Goal: Communication & Community: Answer question/provide support

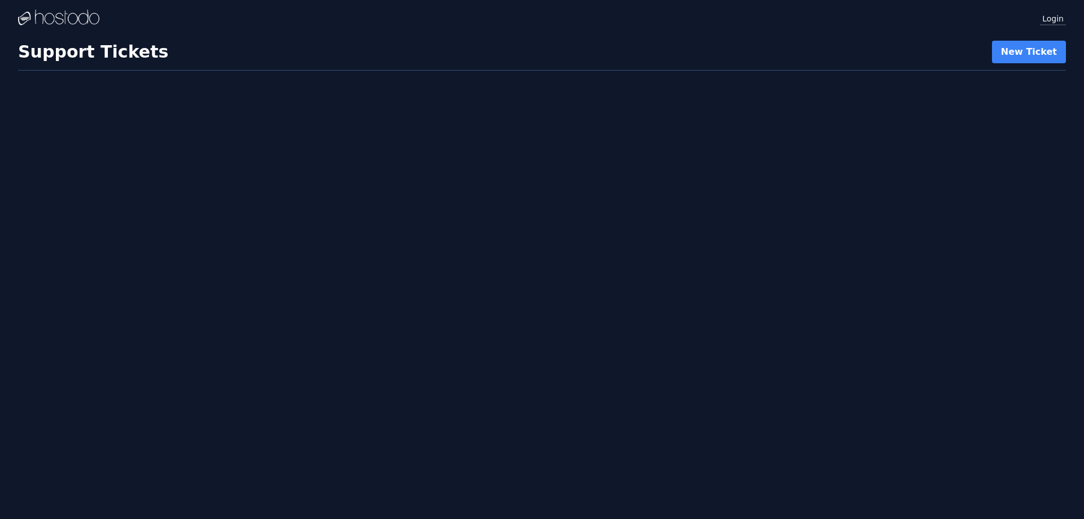
click at [1051, 18] on link "Login" at bounding box center [1053, 18] width 26 height 15
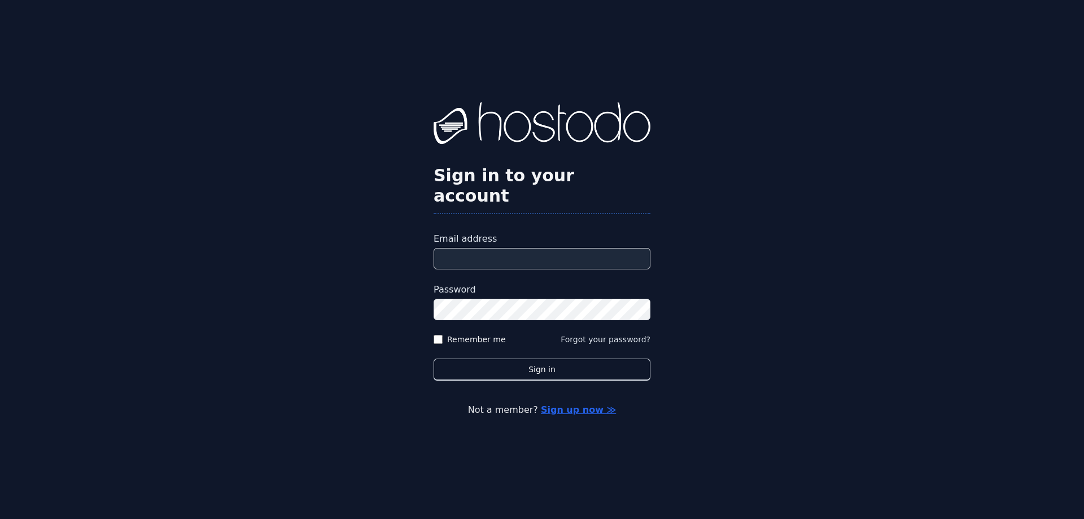
type input "**********"
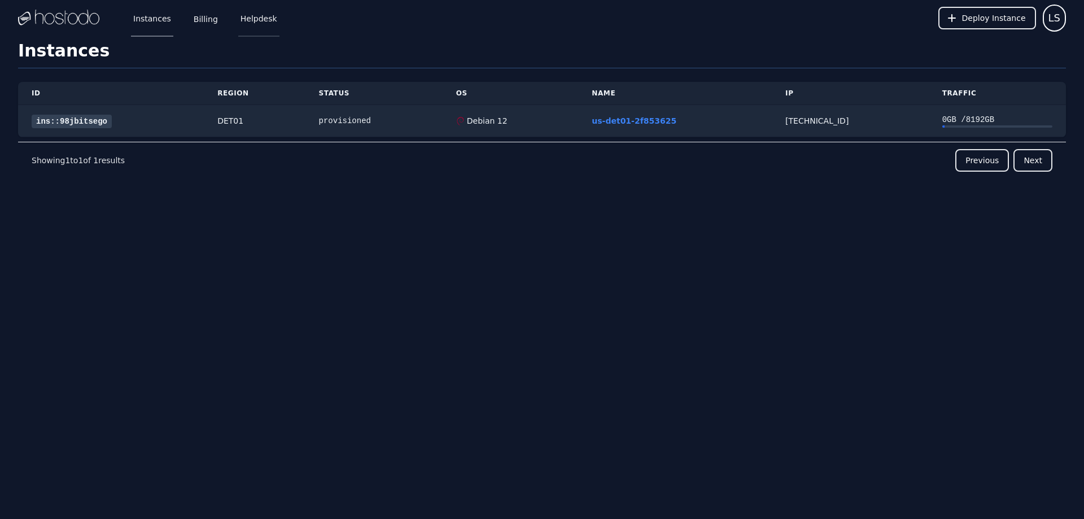
click at [250, 16] on link "Helpdesk" at bounding box center [258, 17] width 41 height 37
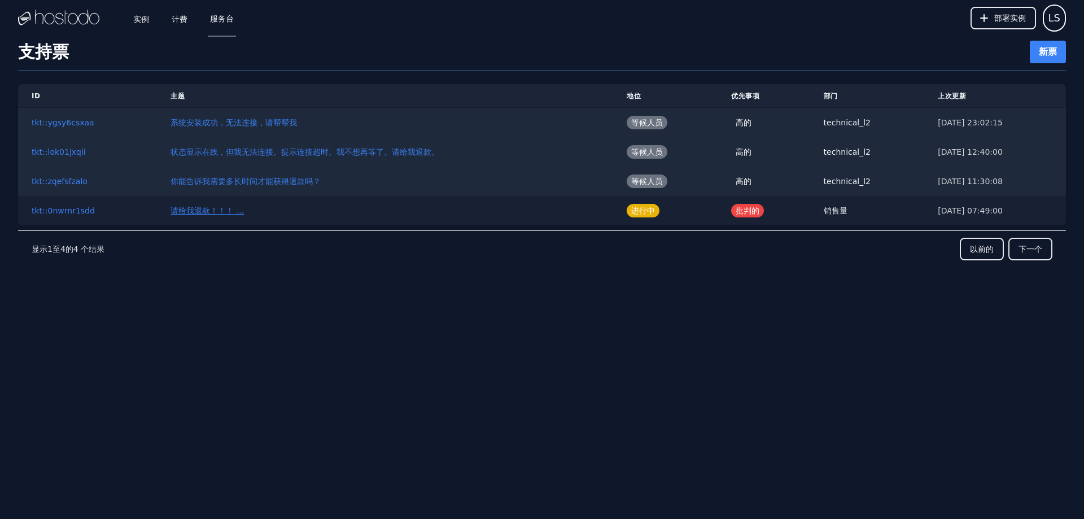
click at [196, 207] on font "请给我退款！！！ ..." at bounding box center [207, 210] width 73 height 9
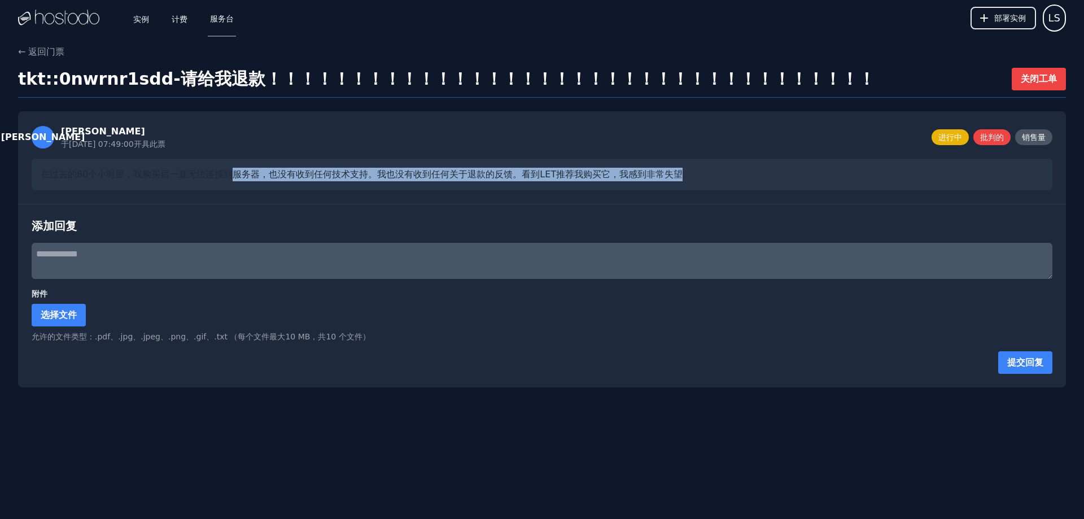
drag, startPoint x: 231, startPoint y: 167, endPoint x: 682, endPoint y: 172, distance: 451.3
click at [679, 172] on div "在过去的60个小时里，我购买后一直无法连接到服务器，也没有收到任何技术支持。我也没有收到任何关于退款的反馈。看到LET推荐我购买它，我感到非常失望。" at bounding box center [542, 175] width 1021 height 32
drag, startPoint x: 710, startPoint y: 172, endPoint x: 5, endPoint y: 165, distance: 704.9
click at [5, 165] on div "← 返回门票 tkt::0nwrnr1sdd - 请给我退款！！！！！！！！！！！！！！！！！！！！！！！！！！！！！！！！！！！！ 关闭工单 李 李索 于2…" at bounding box center [542, 216] width 1084 height 342
click at [185, 173] on font "在过去的60个小时里，我购买后一直无法连接到服务器，也没有收到任何技术支持。我也没有收到任何关于退款的反馈。看到LET推荐我购买它，我感到非常失望。" at bounding box center [366, 174] width 651 height 11
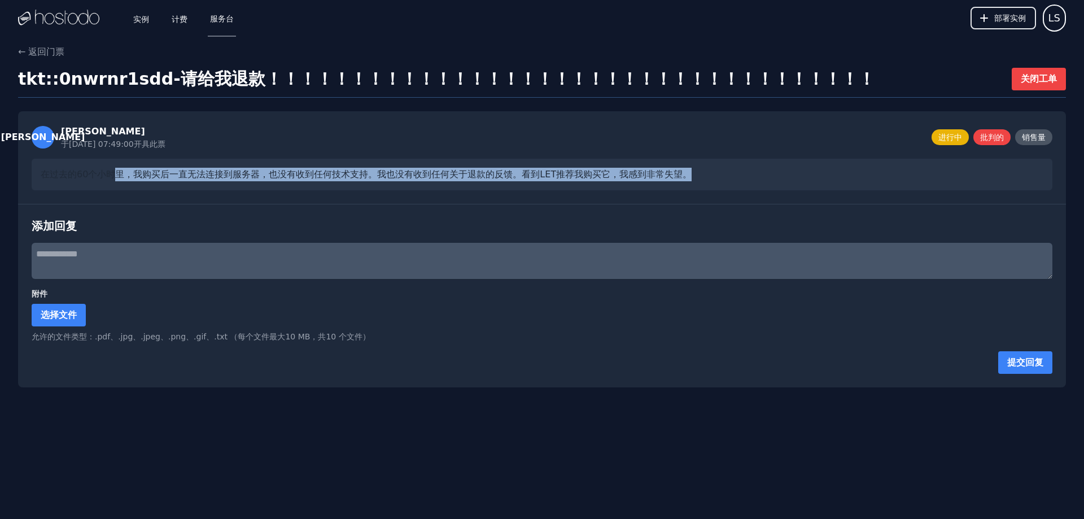
drag, startPoint x: 116, startPoint y: 177, endPoint x: 717, endPoint y: 167, distance: 601.0
click at [717, 167] on div "在过去的60个小时里，我购买后一直无法连接到服务器，也没有收到任何技术支持。我也没有收到任何关于退款的反馈。看到LET推荐我购买它，我感到非常失望。" at bounding box center [542, 175] width 1021 height 32
click at [751, 171] on div "在过去的60个小时里，我购买后一直无法连接到服务器，也没有收到任何技术支持。我也没有收到任何关于退款的反馈。看到LET推荐我购买它，我感到非常失望。" at bounding box center [542, 175] width 1021 height 32
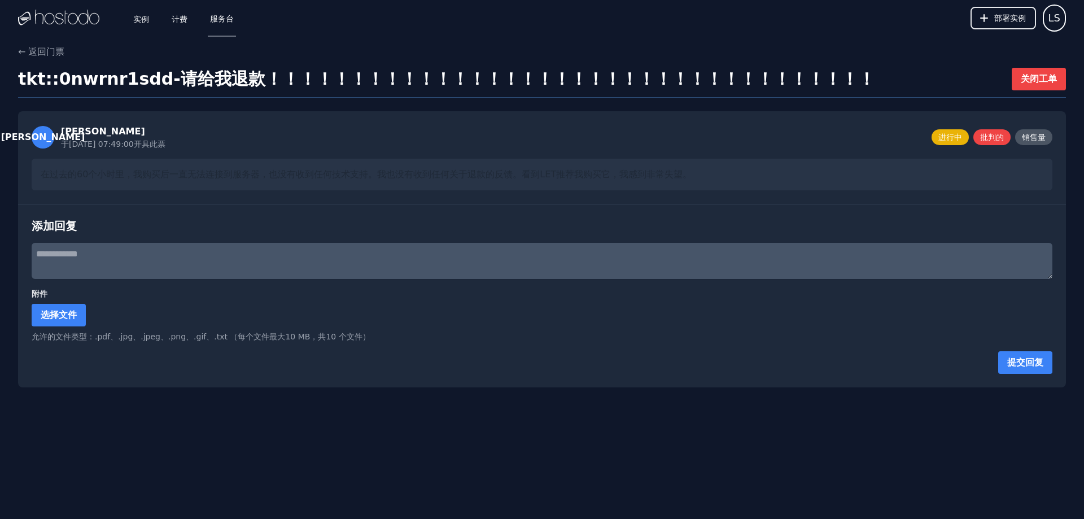
click at [596, 176] on font "在过去的60个小时里，我购买后一直无法连接到服务器，也没有收到任何技术支持。我也没有收到任何关于退款的反馈。看到LET推荐我购买它，我感到非常失望。" at bounding box center [366, 174] width 651 height 11
click at [195, 267] on textarea at bounding box center [542, 261] width 1021 height 36
paste textarea "**********"
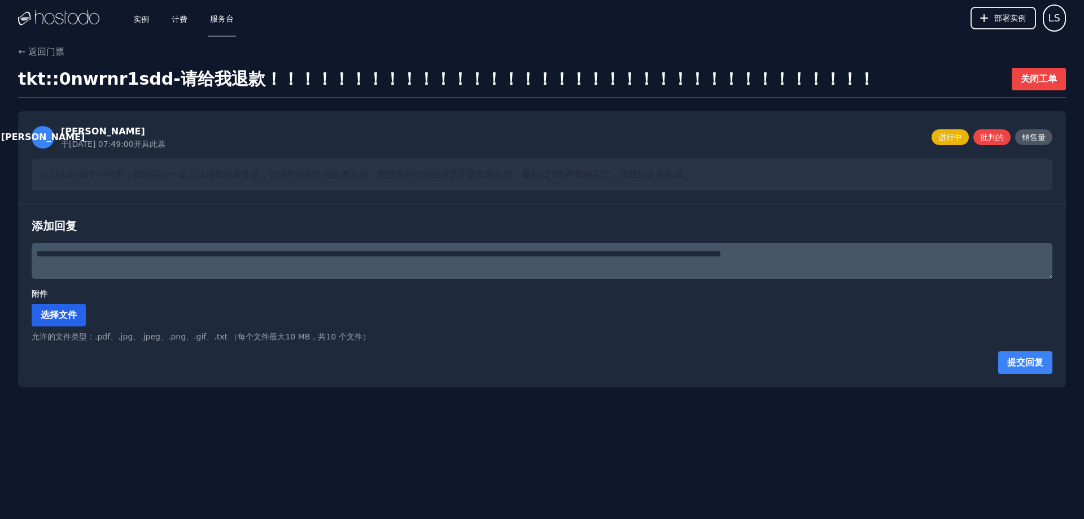
type textarea "**********"
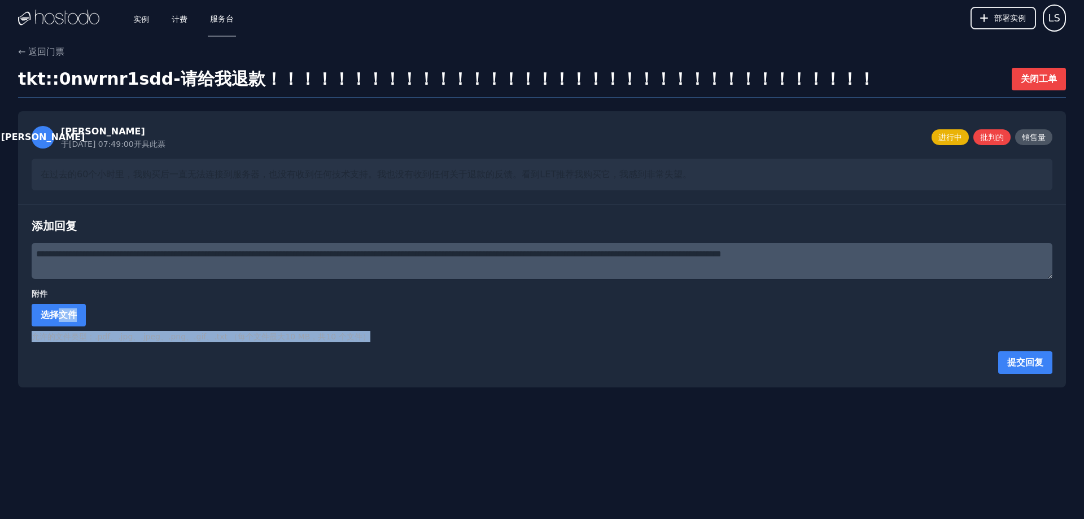
drag, startPoint x: 58, startPoint y: 317, endPoint x: 988, endPoint y: 365, distance: 931.5
click at [982, 365] on form "**********" at bounding box center [542, 308] width 1021 height 131
click at [1038, 360] on font "提交回复" at bounding box center [1026, 362] width 36 height 11
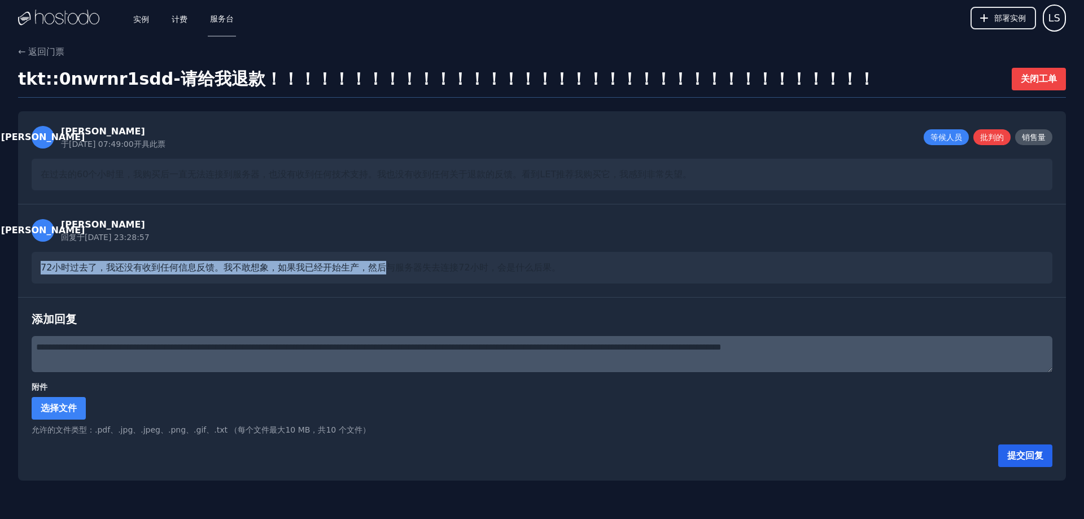
drag, startPoint x: 49, startPoint y: 271, endPoint x: 384, endPoint y: 260, distance: 335.7
click at [384, 260] on div "72小时过去了，我还没有收到任何信息反馈。我不敢想象，如果我已经开始生产，然后与服务器失去连接72小时，会是什么后果。" at bounding box center [542, 268] width 1021 height 32
click at [268, 248] on div "李 李索 回复于 2025/9/26 23:28:57 72小时过去了，我还没有收到任何信息反馈。我不敢想象，如果我已经开始生产，然后与服务器失去连接72小时…" at bounding box center [542, 250] width 1048 height 93
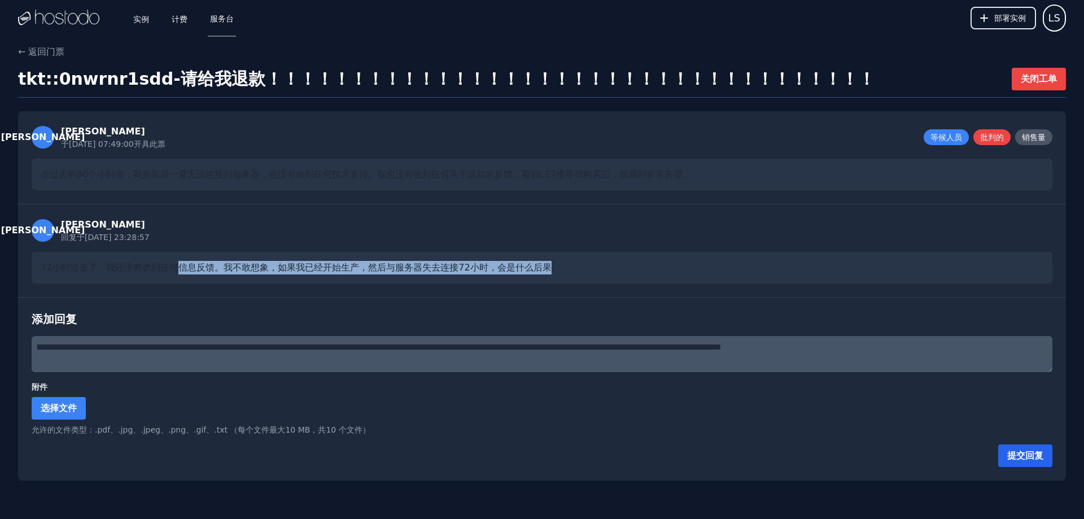
drag, startPoint x: 180, startPoint y: 267, endPoint x: 552, endPoint y: 268, distance: 371.6
click at [552, 268] on font "72小时过去了，我还没有收到任何信息反馈。我不敢想象，如果我已经开始生产，然后与服务器失去连接72小时，会是什么后果。" at bounding box center [301, 267] width 520 height 11
click at [411, 263] on font "72小时过去了，我还没有收到任何信息反馈。我不敢想象，如果我已经开始生产，然后与服务器失去连接72小时，会是什么后果。" at bounding box center [301, 267] width 520 height 11
drag, startPoint x: 306, startPoint y: 270, endPoint x: 596, endPoint y: 265, distance: 289.8
click at [596, 265] on div "72小时过去了，我还没有收到任何信息反馈。我不敢想象，如果我已经开始生产，然后与服务器失去连接72小时，会是什么后果。" at bounding box center [542, 268] width 1021 height 32
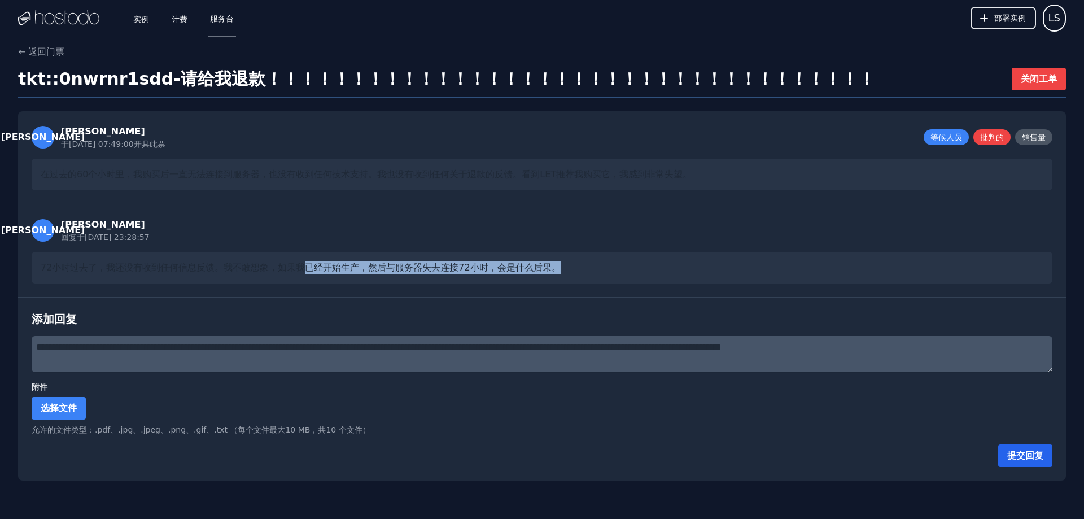
click at [630, 265] on div "72小时过去了，我还没有收到任何信息反馈。我不敢想象，如果我已经开始生产，然后与服务器失去连接72小时，会是什么后果。" at bounding box center [542, 268] width 1021 height 32
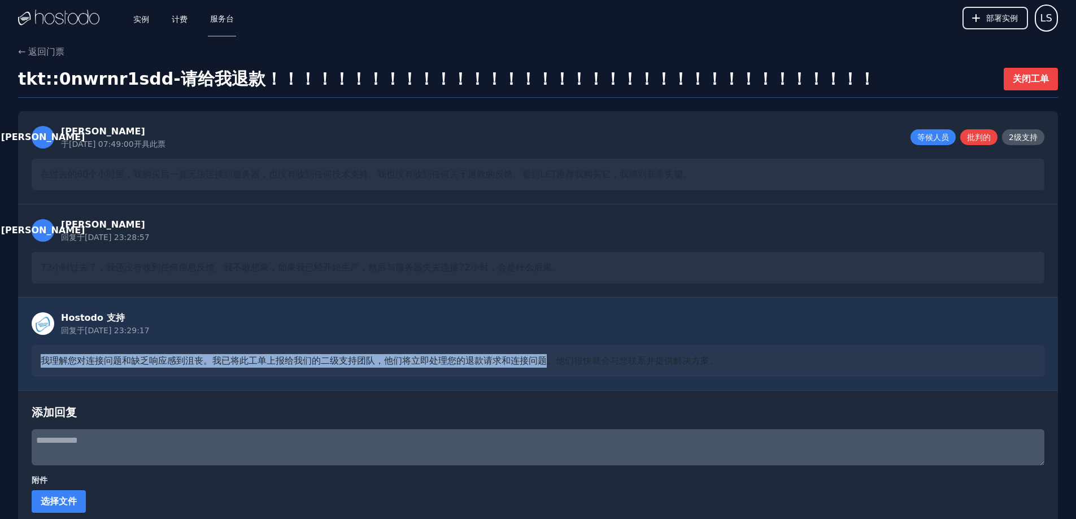
drag, startPoint x: 30, startPoint y: 361, endPoint x: 546, endPoint y: 359, distance: 515.1
click at [546, 359] on div "Hostodo 支持 回复于 2025/9/26 23:29:17 我理解您对连接问题和缺乏响应感到沮丧。我已将此工单上报给我们的二级支持团队，他们将立即处理…" at bounding box center [538, 343] width 1040 height 93
click at [454, 342] on div "Hostodo 支持 回复于 2025/9/26 23:29:17 我理解您对连接问题和缺乏响应感到沮丧。我已将此工单上报给我们的二级支持团队，他们将立即处理…" at bounding box center [538, 343] width 1040 height 93
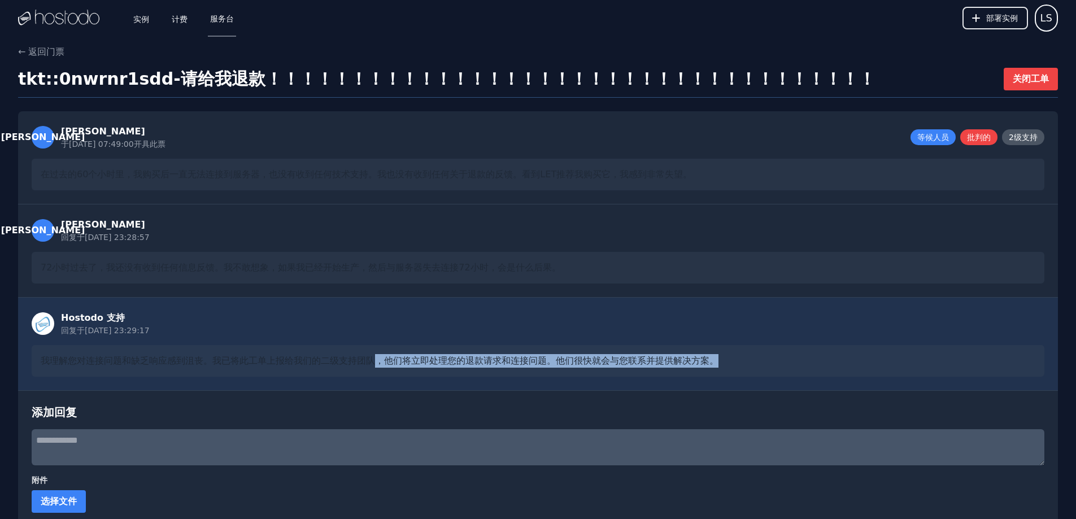
drag, startPoint x: 372, startPoint y: 357, endPoint x: 730, endPoint y: 365, distance: 357.6
click at [730, 365] on div "我理解您对连接问题和缺乏响应感到沮丧。我已将此工单上报给我们的二级支持团队，他们将立即处理您的退款请求和连接问题。他们很快就会与您联系并提供解决方案。" at bounding box center [538, 361] width 1013 height 32
click at [602, 356] on font "我理解您对连接问题和缺乏响应感到沮丧。我已将此工单上报给我们的二级支持团队，他们将立即处理您的退款请求和连接问题。他们很快就会与您联系并提供解决方案。" at bounding box center [380, 360] width 678 height 11
drag, startPoint x: 552, startPoint y: 359, endPoint x: 755, endPoint y: 360, distance: 202.2
click at [755, 360] on div "我理解您对连接问题和缺乏响应感到沮丧。我已将此工单上报给我们的二级支持团队，他们将立即处理您的退款请求和连接问题。他们很快就会与您联系并提供解决方案。" at bounding box center [538, 361] width 1013 height 32
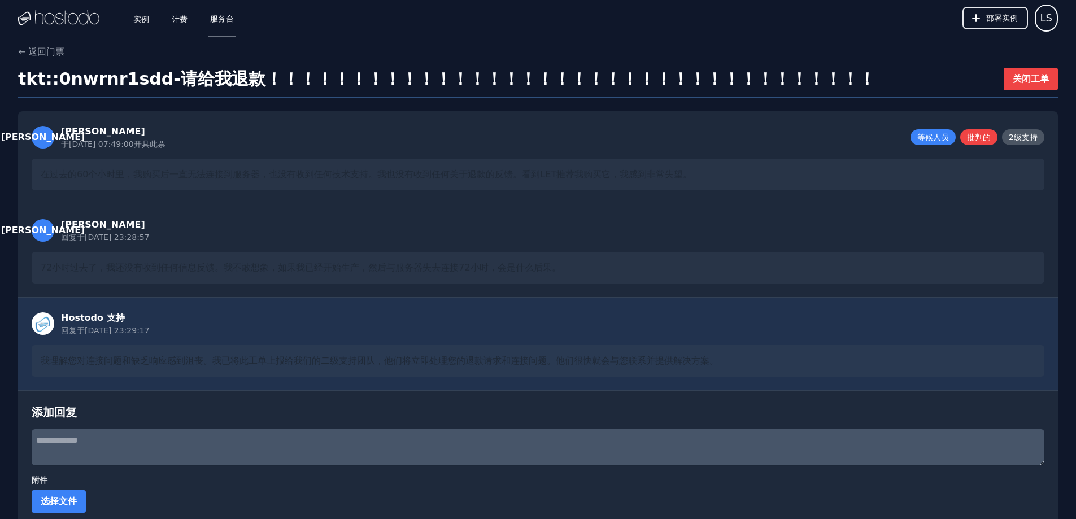
click at [153, 349] on div "我理解您对连接问题和缺乏响应感到沮丧。我已将此工单上报给我们的二级支持团队，他们将立即处理您的退款请求和连接问题。他们很快就会与您联系并提供解决方案。" at bounding box center [538, 361] width 1013 height 32
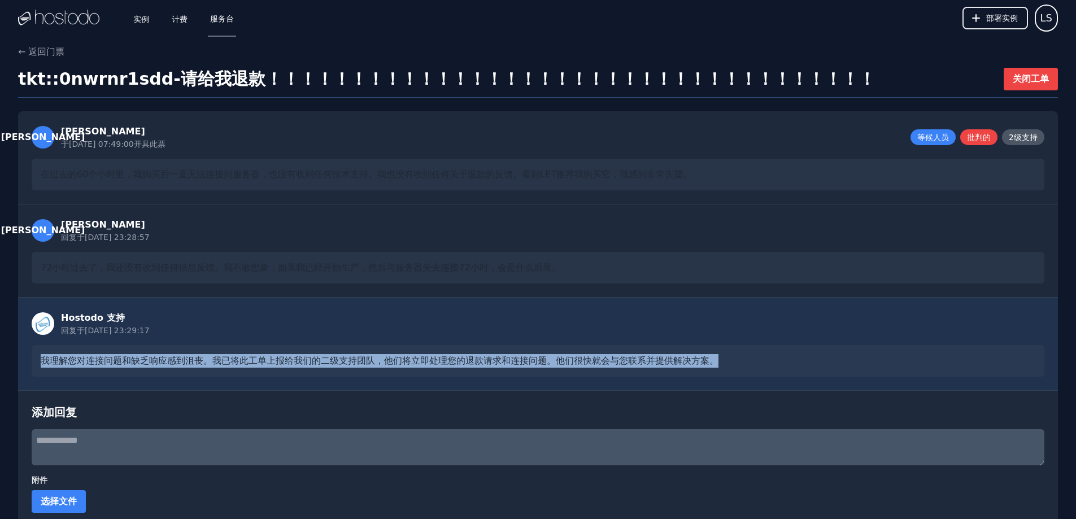
drag, startPoint x: 46, startPoint y: 359, endPoint x: 718, endPoint y: 360, distance: 672.1
click at [718, 360] on div "← 返回门票 tkt::0nwrnr1sdd - 请给我退款！！！！！！！！！！！！！！！！！！！！！！！！！！！！！！！！！！！！ 关闭工单 李 李索 于2…" at bounding box center [538, 309] width 1076 height 529
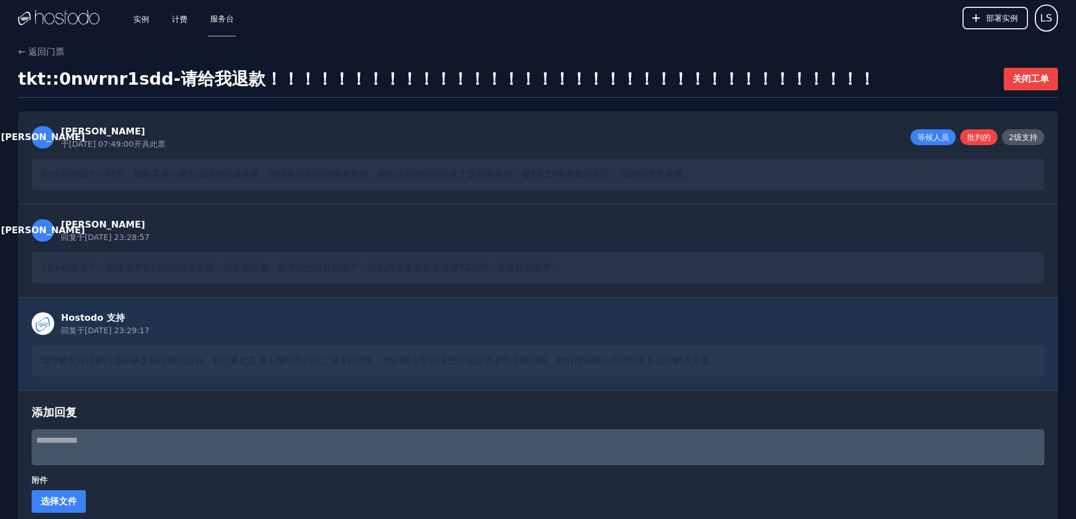
click at [747, 307] on div "Hostodo 支持 回复于 2025/9/26 23:29:17 我理解您对连接问题和缺乏响应感到沮丧。我已将此工单上报给我们的二级支持团队，他们将立即处理…" at bounding box center [538, 343] width 1040 height 93
drag, startPoint x: 731, startPoint y: 117, endPoint x: 678, endPoint y: 119, distance: 53.1
click at [678, 119] on div "李 李索 于2025/9/26 07:49:00 开具此票 等候人员 批判的 2级支持 在过去的60个小时里，我购买后一直无法连接到服务器，也没有收到任何技术…" at bounding box center [538, 157] width 1040 height 93
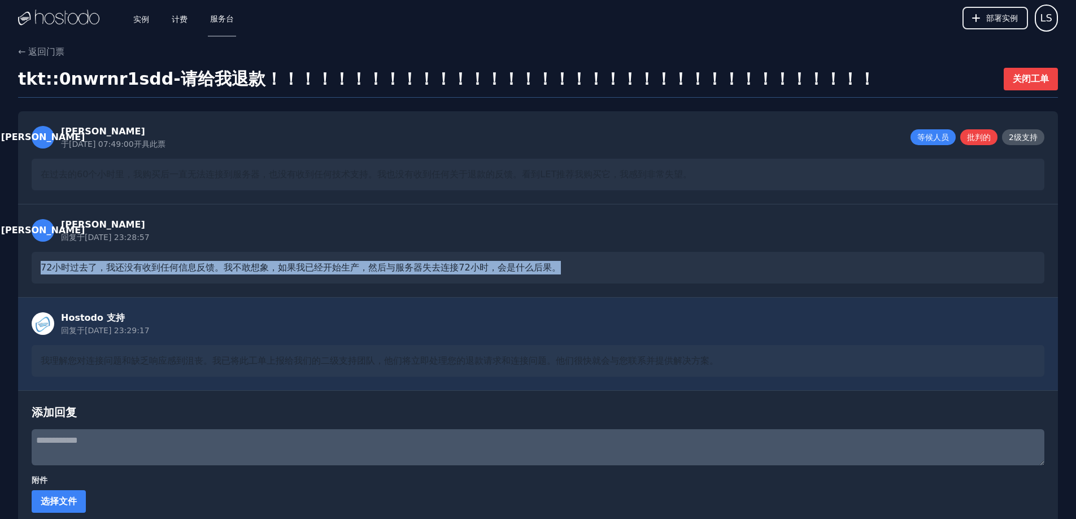
drag, startPoint x: 14, startPoint y: 264, endPoint x: 581, endPoint y: 264, distance: 566.5
click at [581, 264] on div "← 返回门票 tkt::0nwrnr1sdd - 请给我退款！！！！！！！！！！！！！！！！！！！！！！！！！！！！！！！！！！！！ 关闭工单 李 李索 于2…" at bounding box center [538, 309] width 1076 height 529
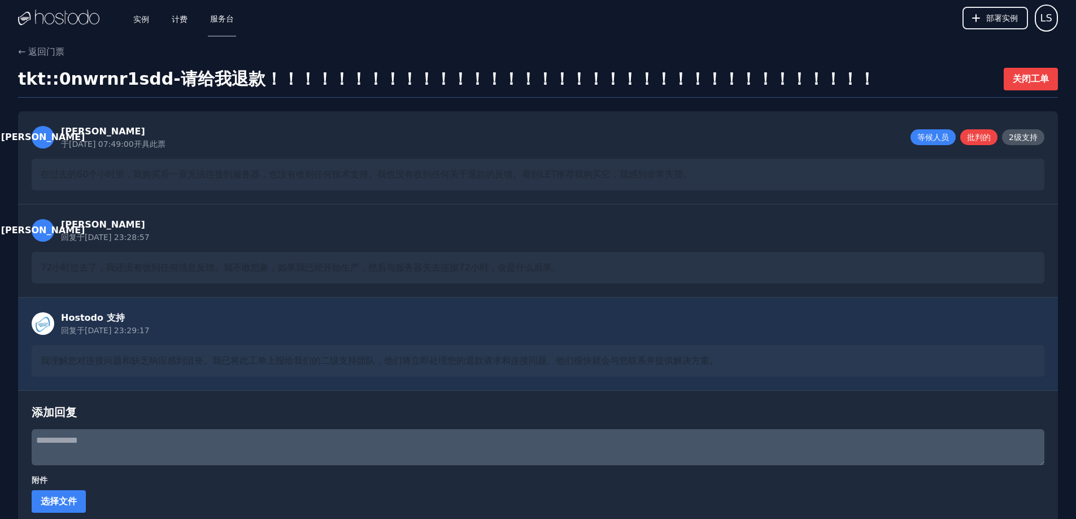
click at [285, 360] on font "我理解您对连接问题和缺乏响应感到沮丧。我已将此工单上报给我们的二级支持团队，他们将立即处理您的退款请求和连接问题。他们很快就会与您联系并提供解决方案。" at bounding box center [380, 360] width 678 height 11
click at [171, 432] on textarea at bounding box center [538, 447] width 1013 height 36
paste textarea "**********"
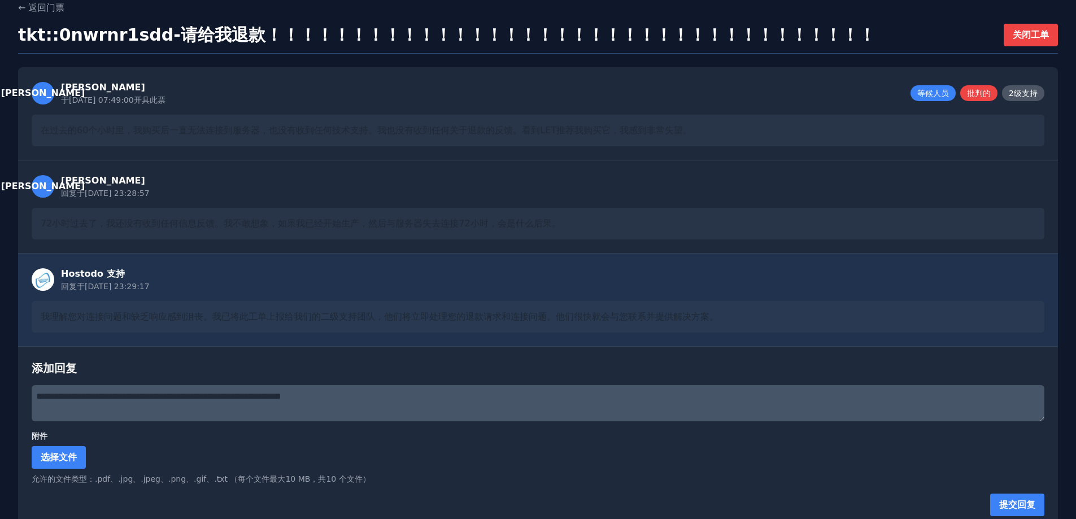
scroll to position [55, 0]
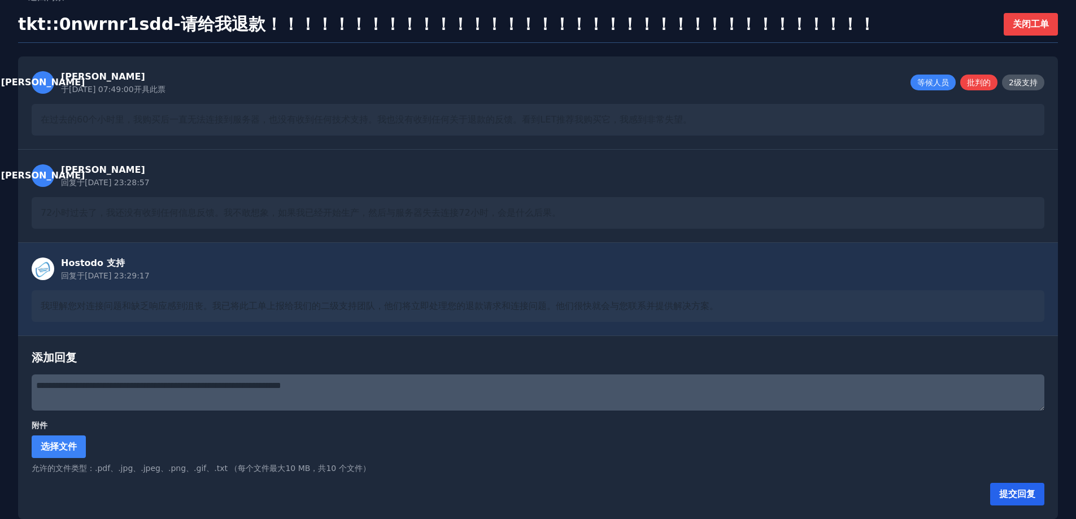
type textarea "**********"
click at [1012, 495] on font "提交回复" at bounding box center [1017, 494] width 36 height 11
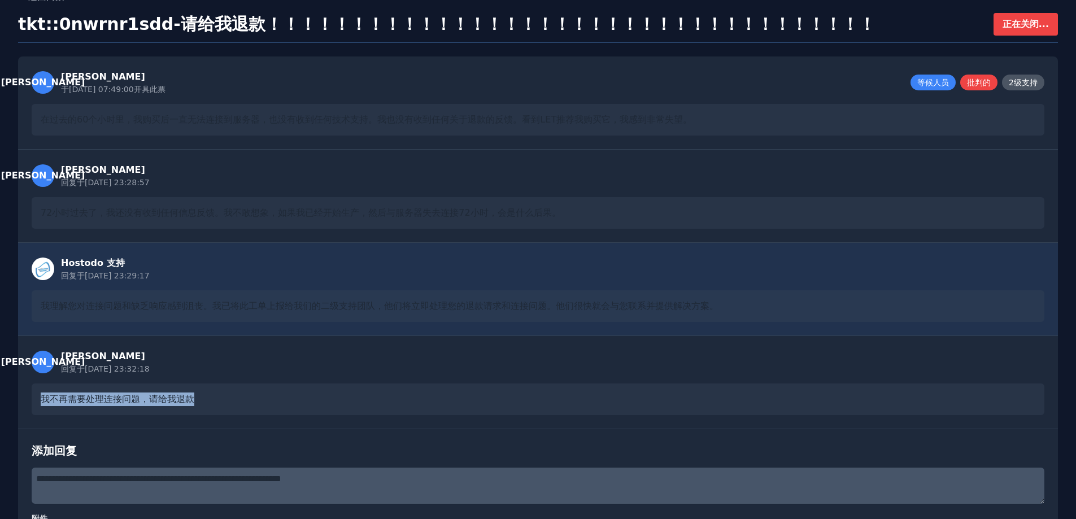
drag, startPoint x: 25, startPoint y: 397, endPoint x: 249, endPoint y: 400, distance: 223.1
click at [249, 400] on div "李 李索 回复于 2025/9/26 23:32:18 我不再需要处理连接问题，请给我退款" at bounding box center [538, 381] width 1040 height 93
click at [207, 389] on div "我不再需要处理连接问题，请给我退款" at bounding box center [538, 399] width 1013 height 32
click at [246, 396] on div "我不再需要处理连接问题，请给我退款" at bounding box center [538, 399] width 1013 height 32
click at [221, 397] on div "我不再需要处理连接问题，请给我退款" at bounding box center [538, 399] width 1013 height 32
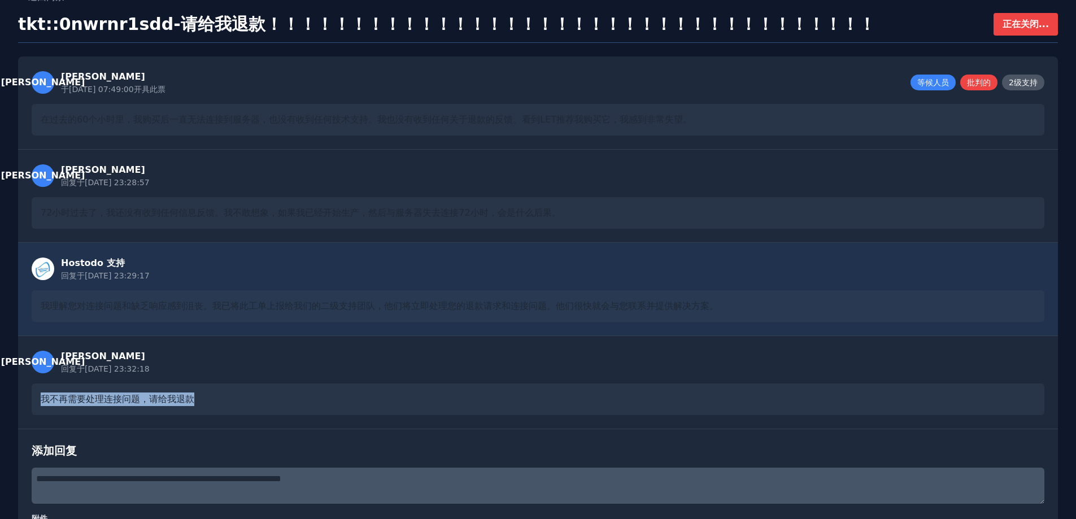
drag, startPoint x: 213, startPoint y: 398, endPoint x: 0, endPoint y: 394, distance: 213.5
click at [0, 394] on div "← 返回门票 tkt::0nwrnr1sdd - 请给我退款！！！！！！！！！！！！！！！！！！！！！！！！！！！！！！！！！！！！ 正在关闭... 李 李索…" at bounding box center [538, 301] width 1076 height 622
click at [249, 387] on div "我不再需要处理连接问题，请给我退款" at bounding box center [538, 399] width 1013 height 32
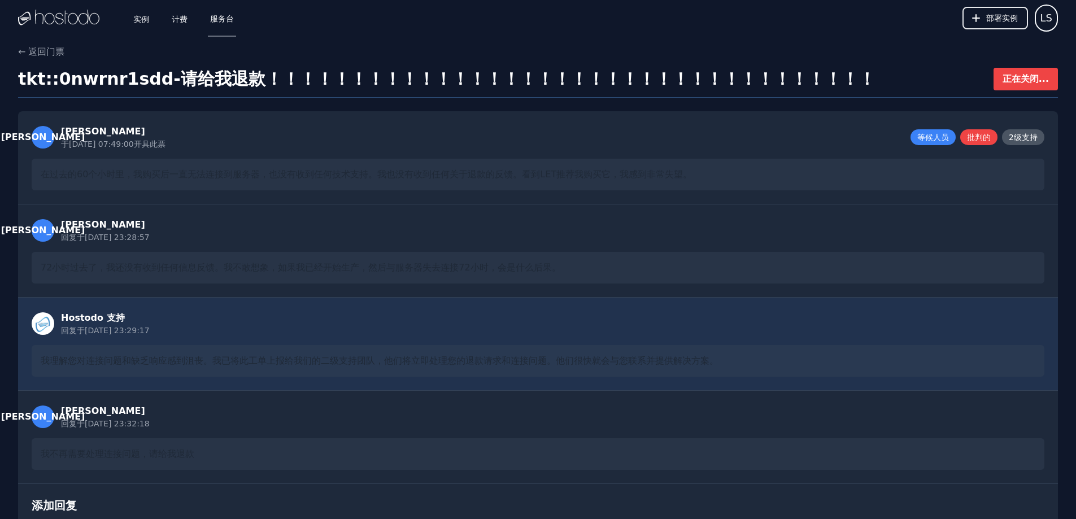
drag, startPoint x: 341, startPoint y: 291, endPoint x: 226, endPoint y: 128, distance: 199.9
click at [218, 15] on font "服务台" at bounding box center [222, 18] width 24 height 9
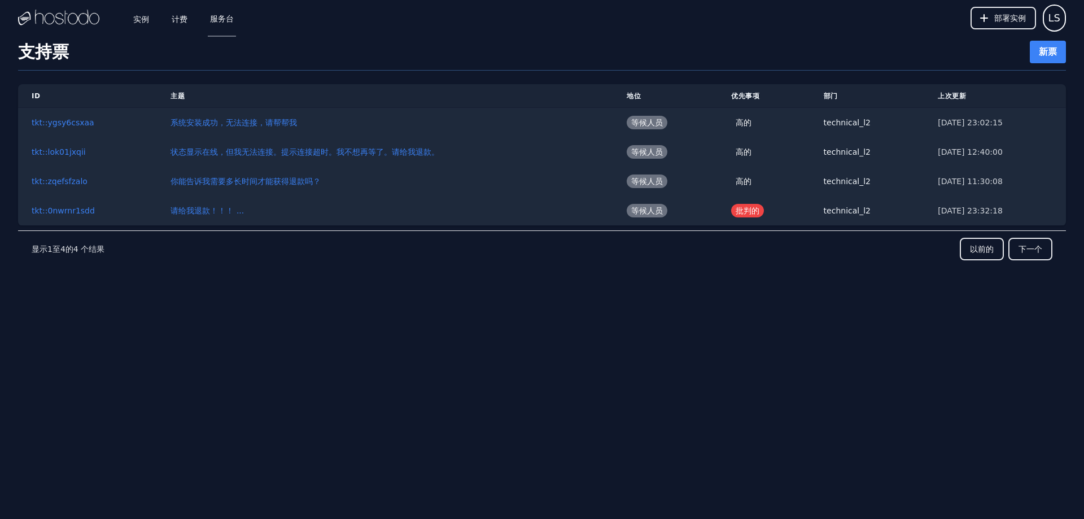
drag, startPoint x: 655, startPoint y: 277, endPoint x: 551, endPoint y: 286, distance: 104.4
click at [551, 286] on div "ID 主题 地位 优先事项 部门 上次更新 tkt::ygsy6csxaa 系统安装成功，无法连接，请帮帮我 等候人员 高的 technical_l2 202…" at bounding box center [542, 196] width 1048 height 251
click at [190, 210] on font "请给我退款！！！ ..." at bounding box center [207, 210] width 73 height 9
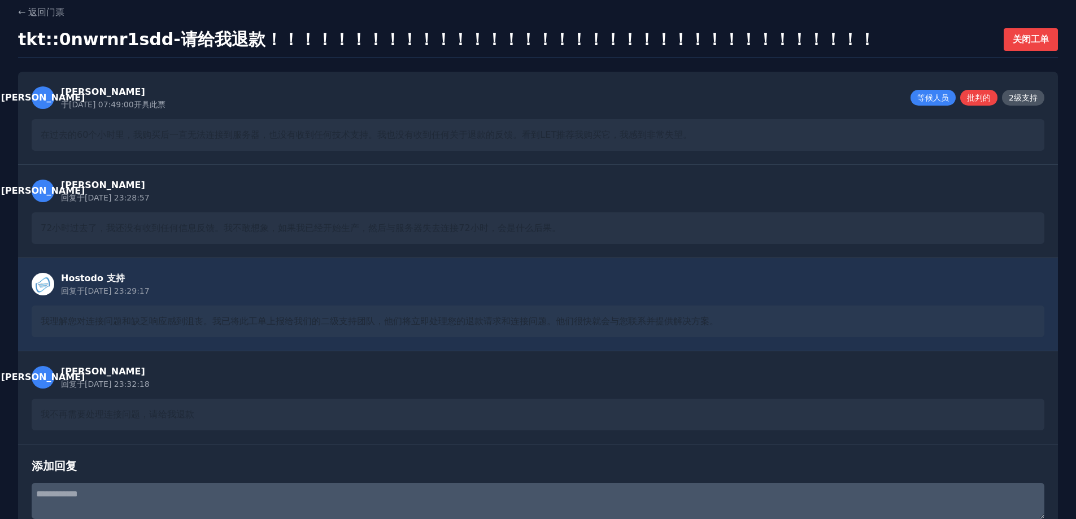
scroll to position [56, 0]
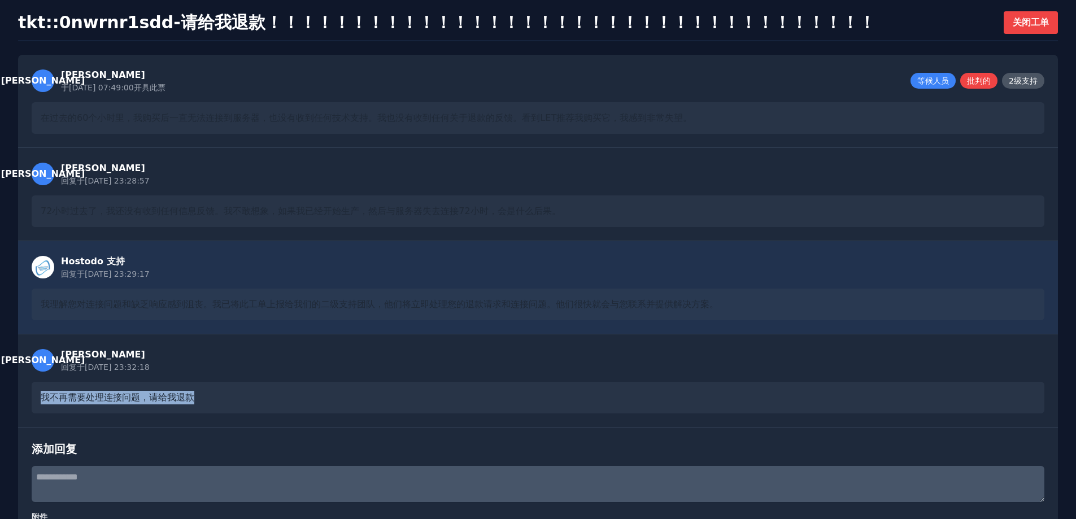
drag, startPoint x: 38, startPoint y: 396, endPoint x: 197, endPoint y: 394, distance: 158.7
click at [197, 394] on div "我不再需要处理连接问题，请给我退款" at bounding box center [538, 398] width 1013 height 32
click at [96, 407] on div "我不再需要处理连接问题，请给我退款" at bounding box center [538, 398] width 1013 height 32
drag, startPoint x: 15, startPoint y: 391, endPoint x: 219, endPoint y: 388, distance: 203.9
click at [219, 388] on div "← 返回门票 tkt::0nwrnr1sdd - 请给我退款！！！！！！！！！！！！！！！！！！！！！！！！！！！！！！！！！！！！ 关闭工单 李 李索 于2…" at bounding box center [538, 300] width 1076 height 622
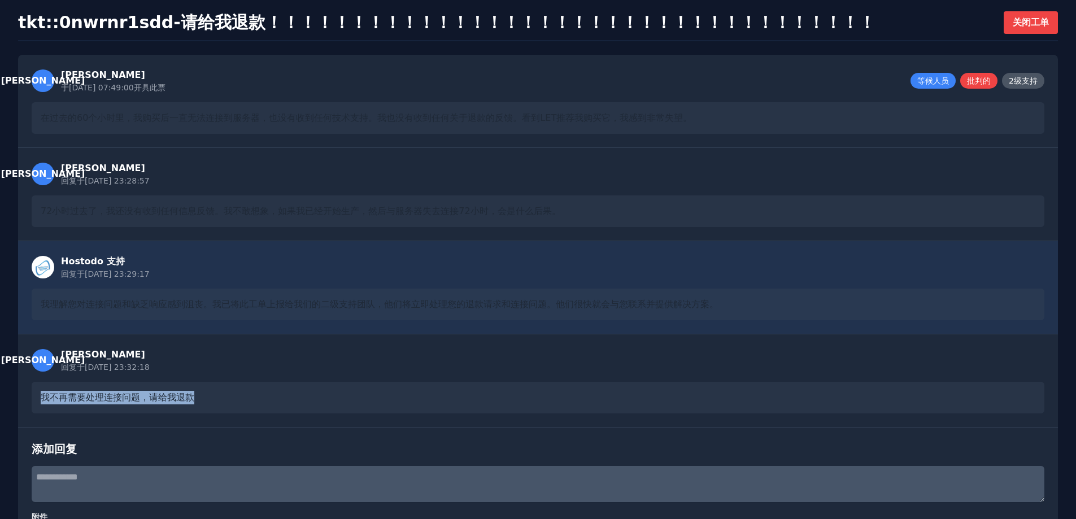
click at [267, 393] on div "我不再需要处理连接问题，请给我退款" at bounding box center [538, 398] width 1013 height 32
click at [444, 95] on div "李 李索 于2025/9/26 07:49:00 开具此票 等候人员 批判的 2级支持 在过去的60个小时里，我购买后一直无法连接到服务器，也没有收到任何技术…" at bounding box center [538, 101] width 1040 height 93
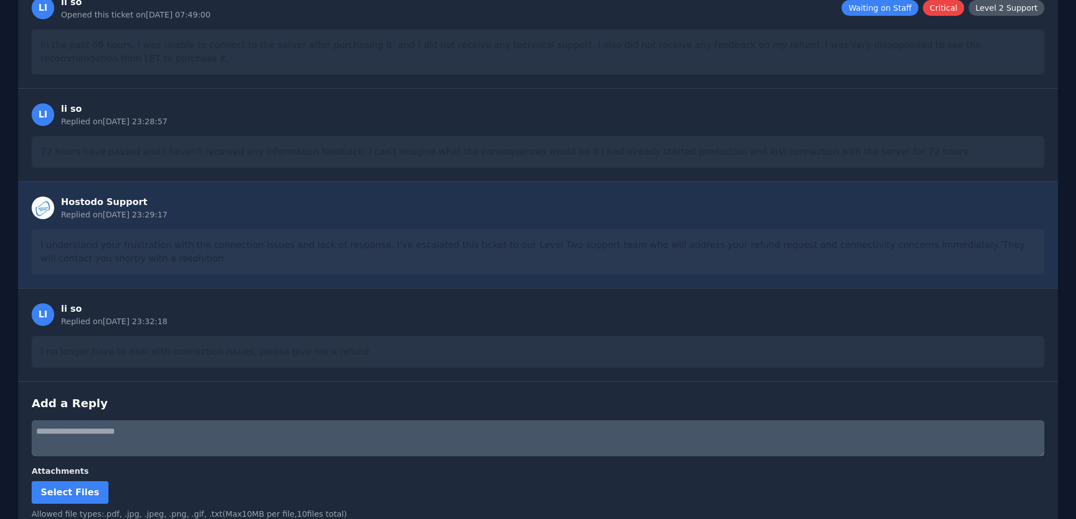
scroll to position [175, 0]
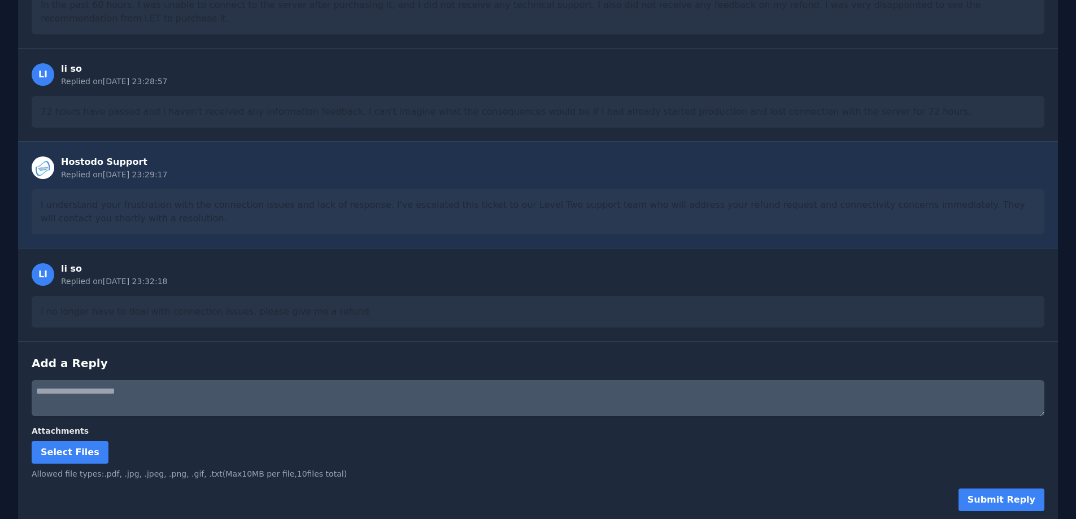
scroll to position [216, 0]
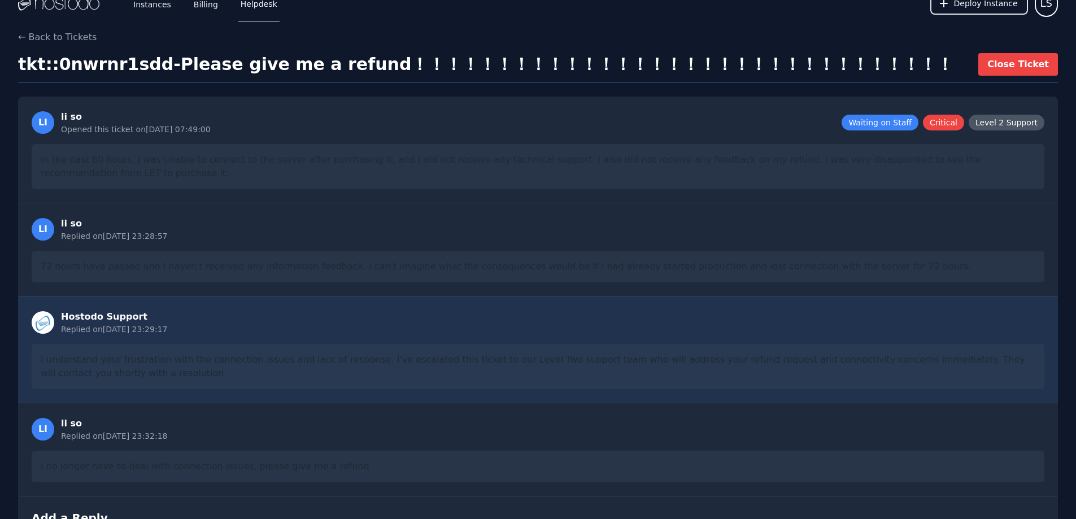
scroll to position [56, 0]
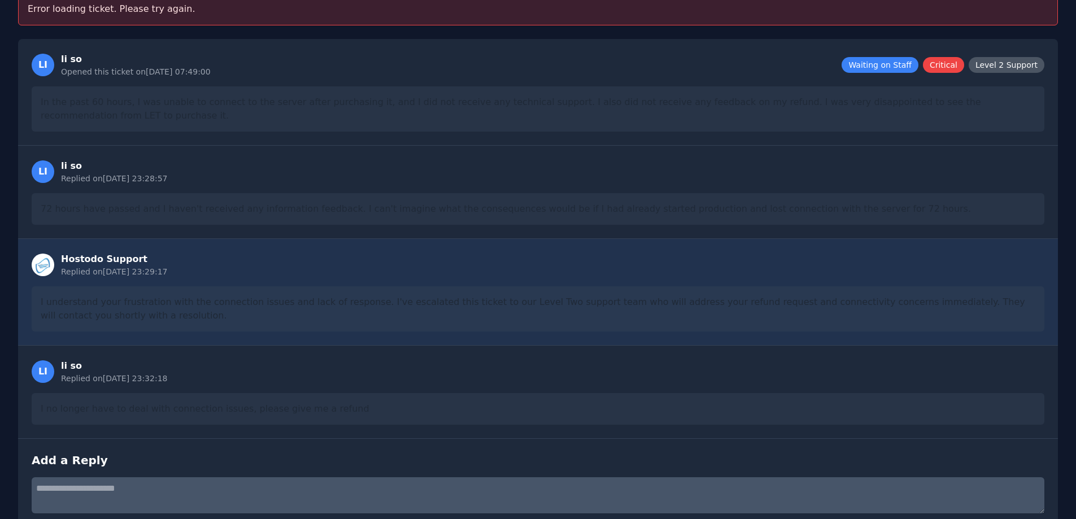
scroll to position [165, 0]
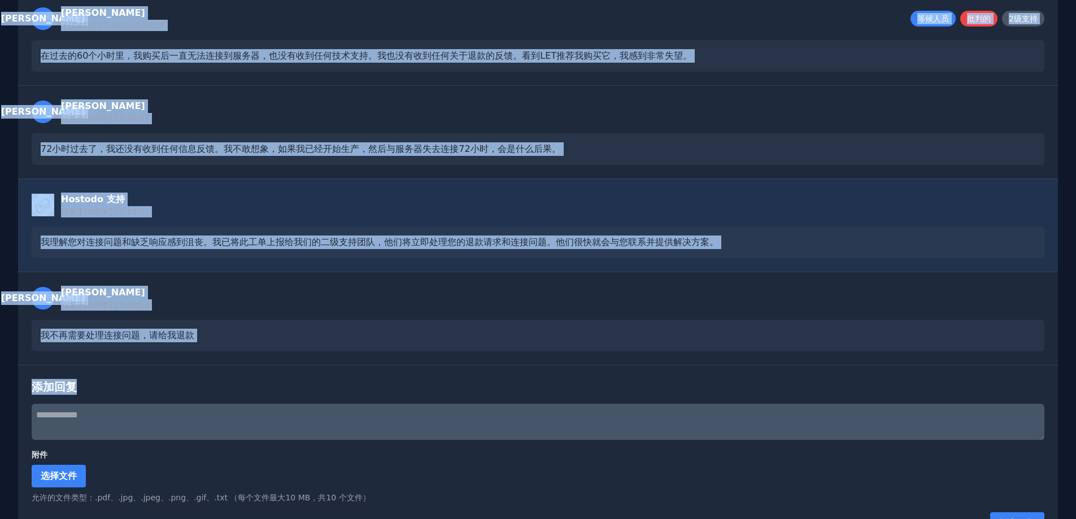
drag, startPoint x: 28, startPoint y: 27, endPoint x: 485, endPoint y: 430, distance: 609.9
click at [485, 430] on div "李 李索 于2025/9/26 07:49:00 开具此票 等候人员 批判的 2级支持 在过去的60个小时里，我购买后一直无法连接到服务器，也没有收到任何技术…" at bounding box center [538, 271] width 1040 height 556
click at [416, 191] on div "Hostodo 支持 回复于 2025/9/26 23:29:17 我理解您对连接问题和缺乏响应感到沮丧。我已将此工单上报给我们的二级支持团队，他们将立即处理…" at bounding box center [538, 224] width 1040 height 93
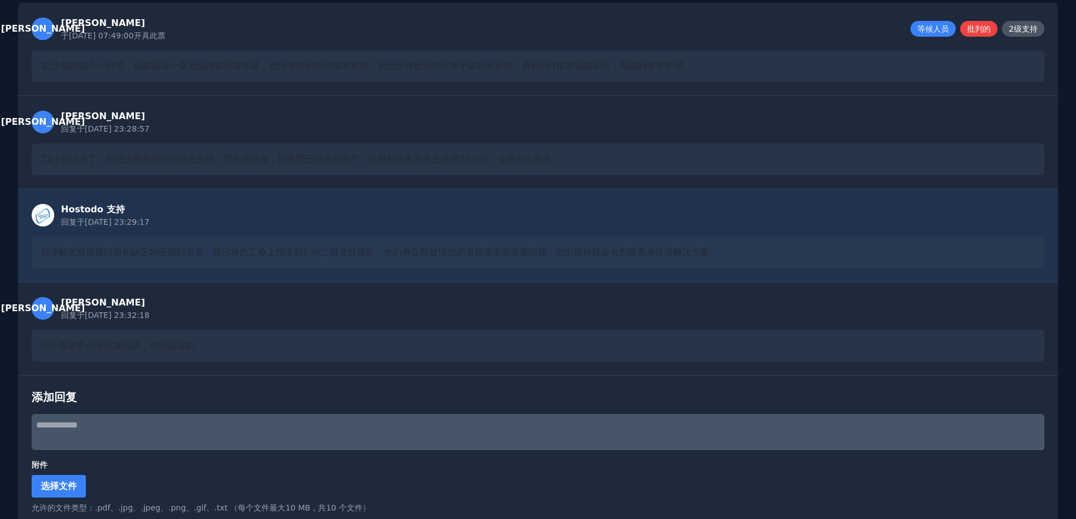
scroll to position [62, 0]
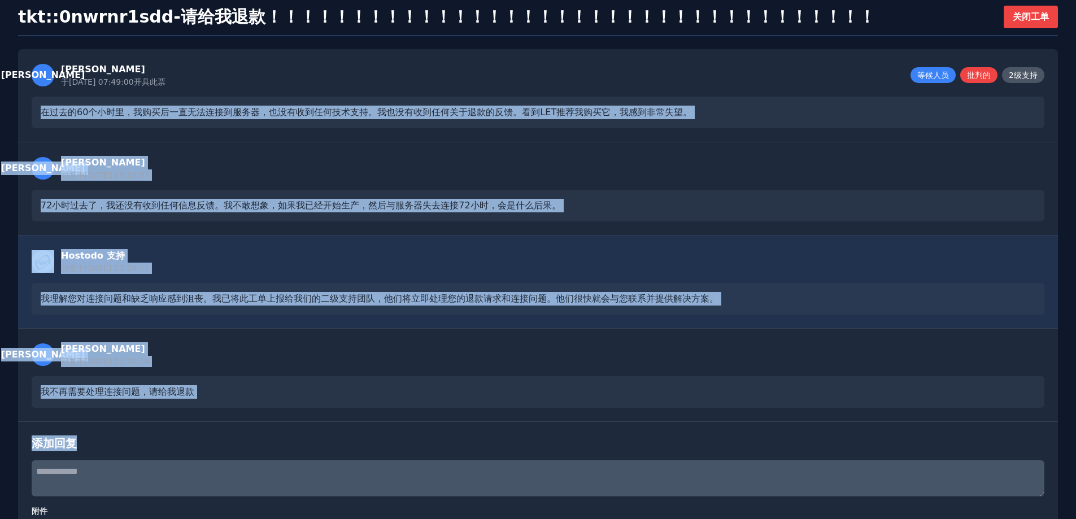
drag, startPoint x: 34, startPoint y: 107, endPoint x: 760, endPoint y: 423, distance: 791.2
click at [760, 423] on div "李 李索 于2025/9/26 07:49:00 开具此票 等候人员 批判的 2级支持 在过去的60个小时里，我购买后一直无法连接到服务器，也没有收到任何技术…" at bounding box center [538, 327] width 1040 height 556
click at [446, 239] on div "Hostodo 支持 回复于 2025/9/26 23:29:17 我理解您对连接问题和缺乏响应感到沮丧。我已将此工单上报给我们的二级支持团队，他们将立即处理…" at bounding box center [538, 281] width 1040 height 93
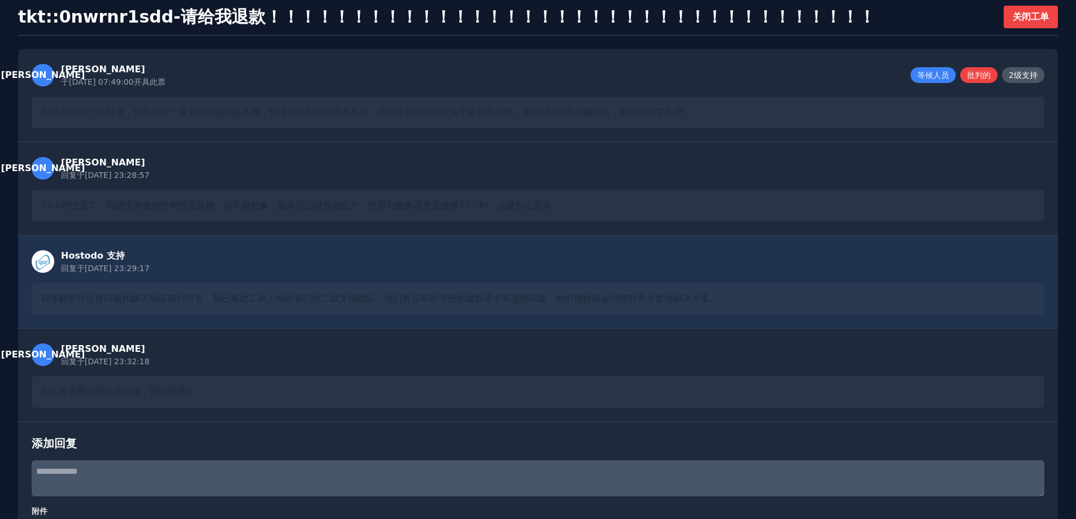
click at [409, 210] on font "72小时过去了，我还没有收到任何信息反馈。我不敢想象，如果我已经开始生产，然后与服务器失去连接72小时，会是什么后果。" at bounding box center [301, 205] width 520 height 11
